Goal: Task Accomplishment & Management: Complete application form

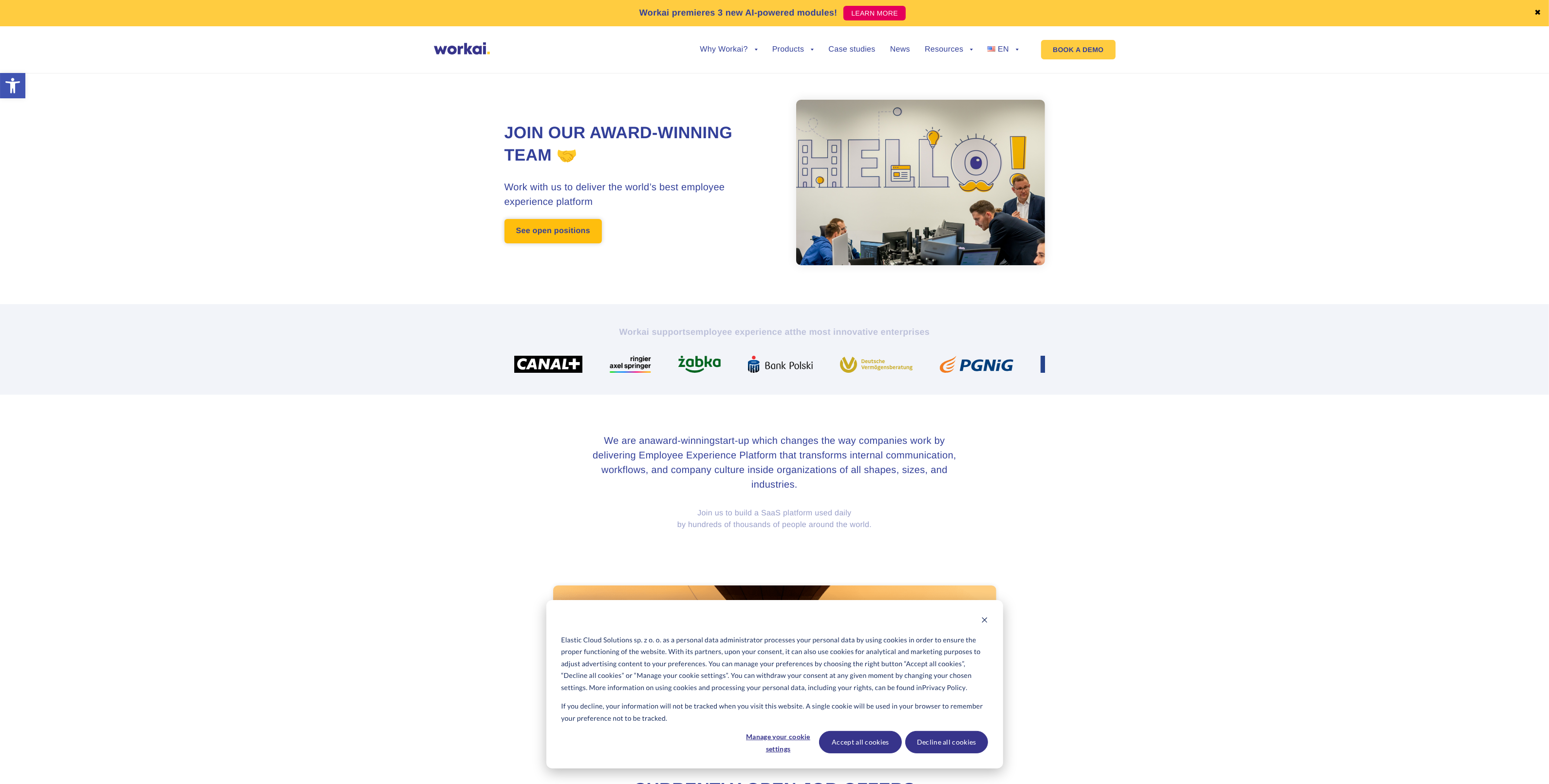
click at [571, 225] on link "See open positions" at bounding box center [553, 230] width 97 height 24
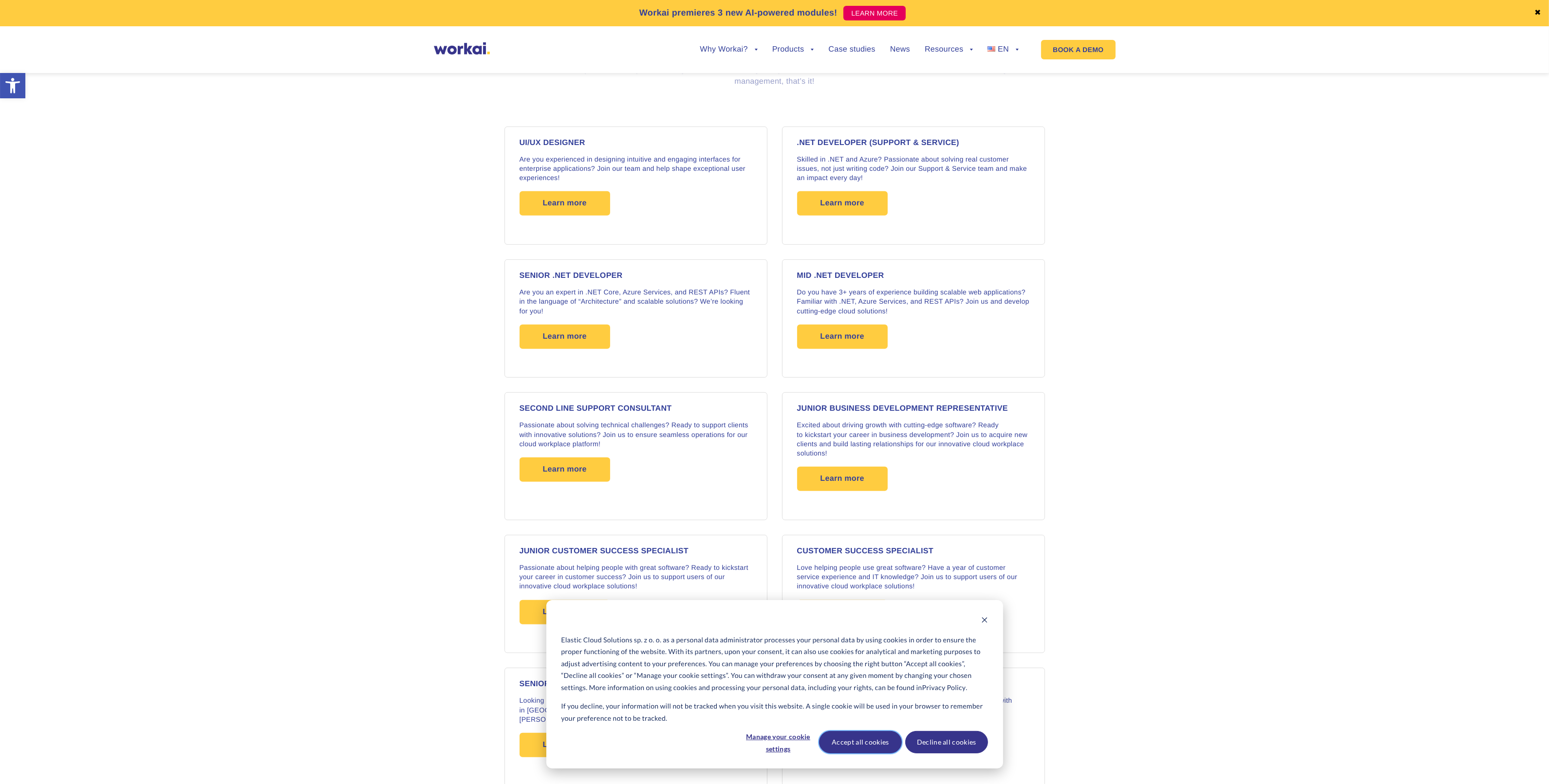
click at [850, 740] on button "Accept all cookies" at bounding box center [861, 742] width 83 height 23
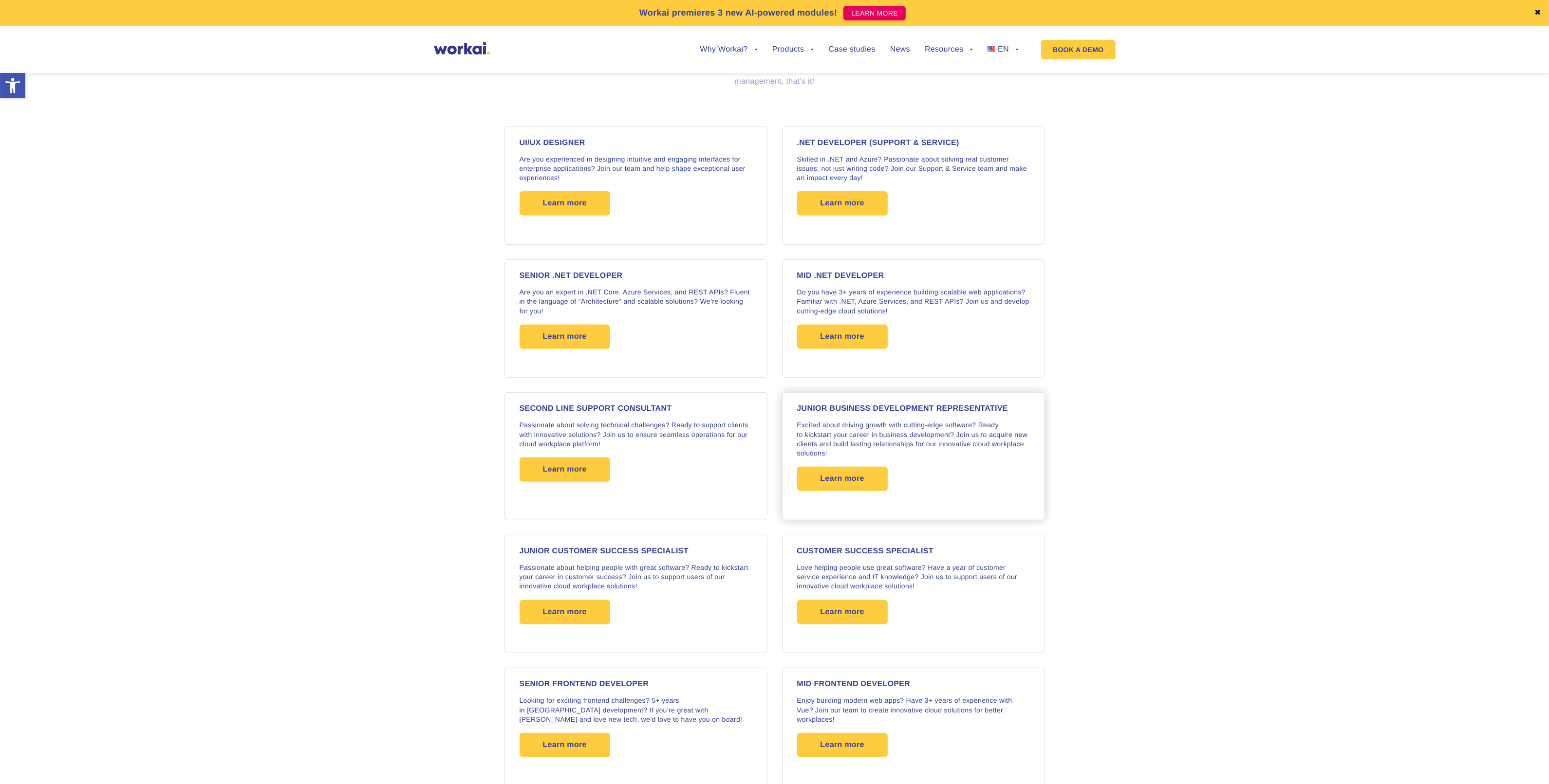
scroll to position [777, 0]
click at [821, 485] on span "Learn more" at bounding box center [842, 478] width 44 height 24
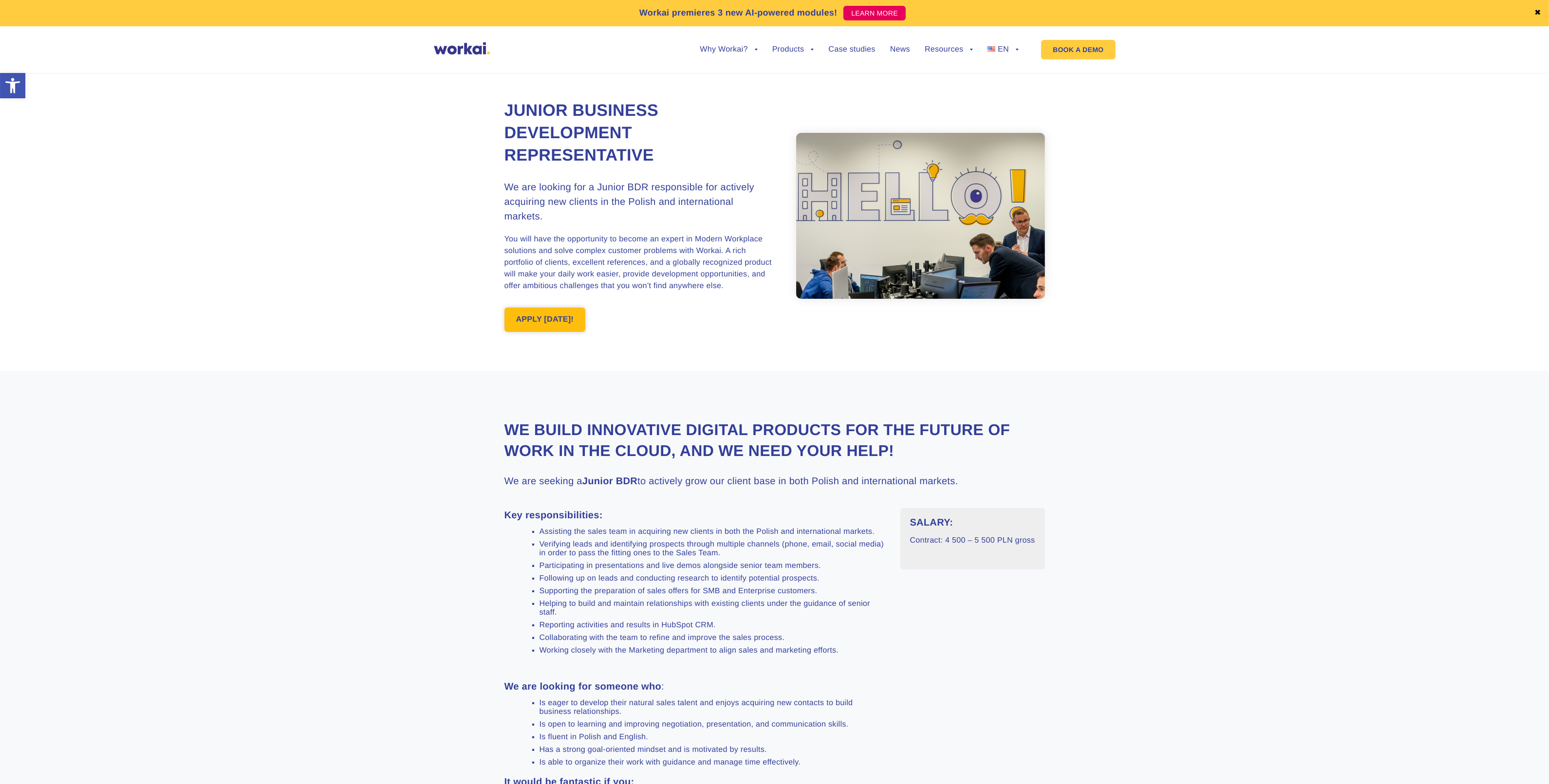
click at [547, 310] on link "APPLY [DATE]!" at bounding box center [545, 319] width 81 height 24
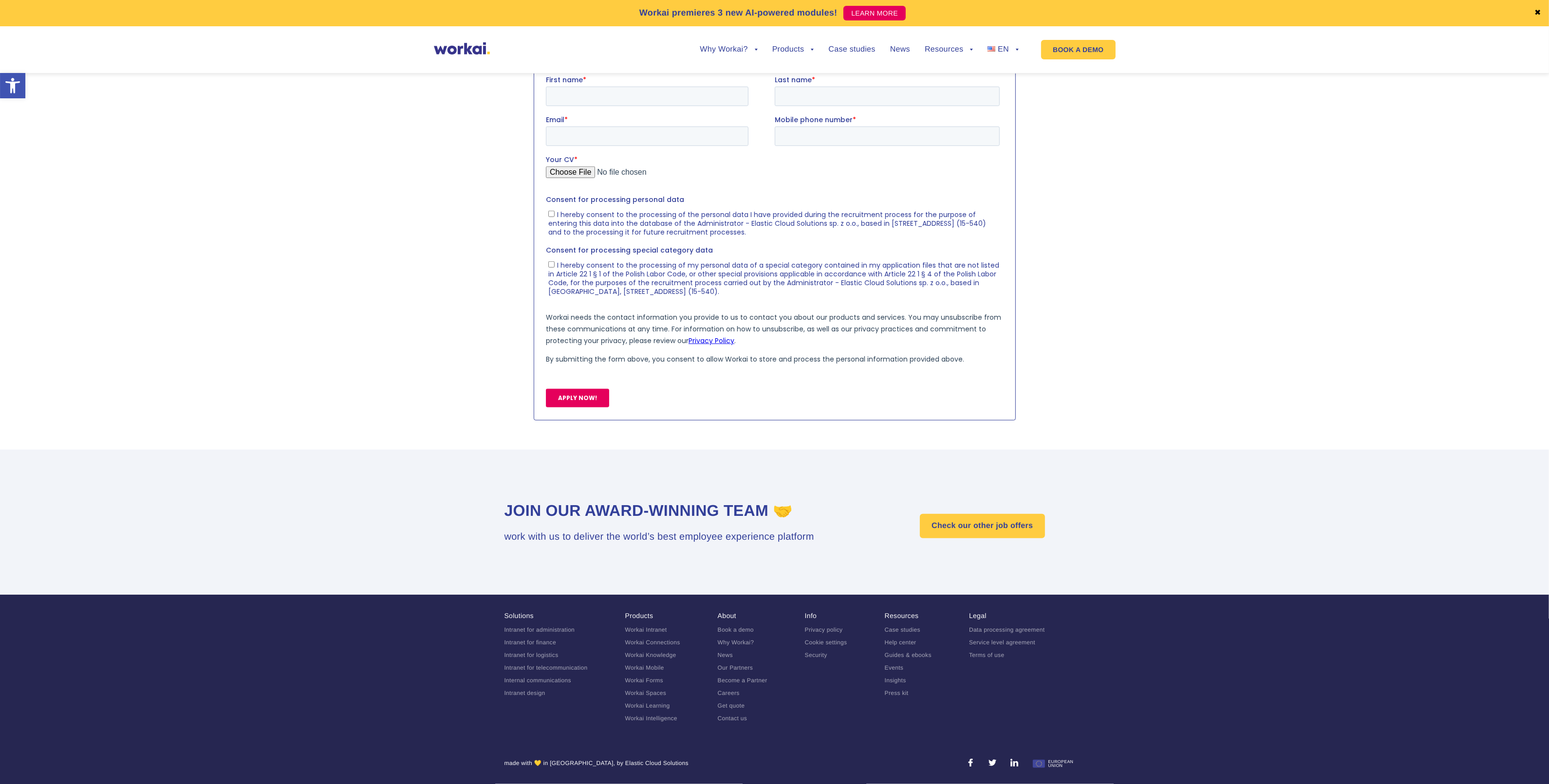
scroll to position [1223, 0]
